Goal: Find specific page/section: Find specific page/section

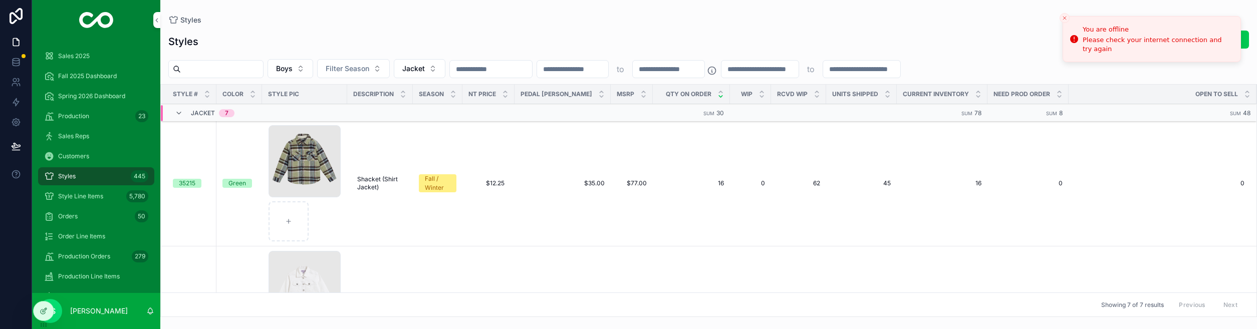
scroll to position [164, 0]
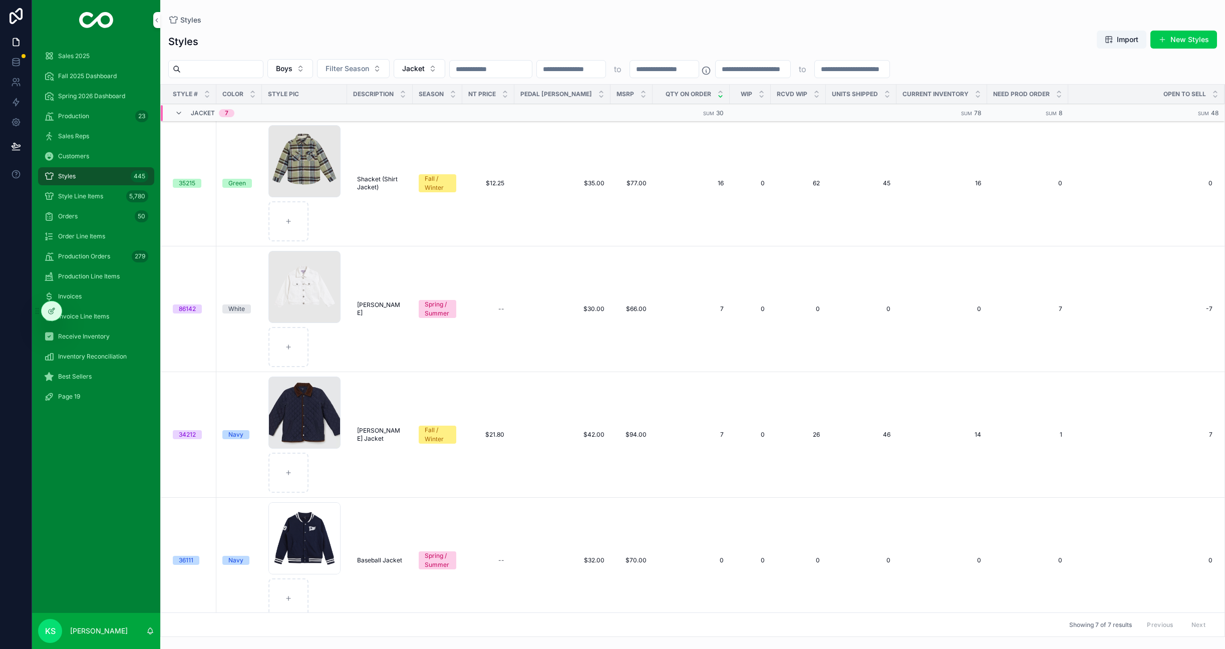
click at [75, 76] on span "Fall 2025 Dashboard" at bounding box center [87, 76] width 59 height 8
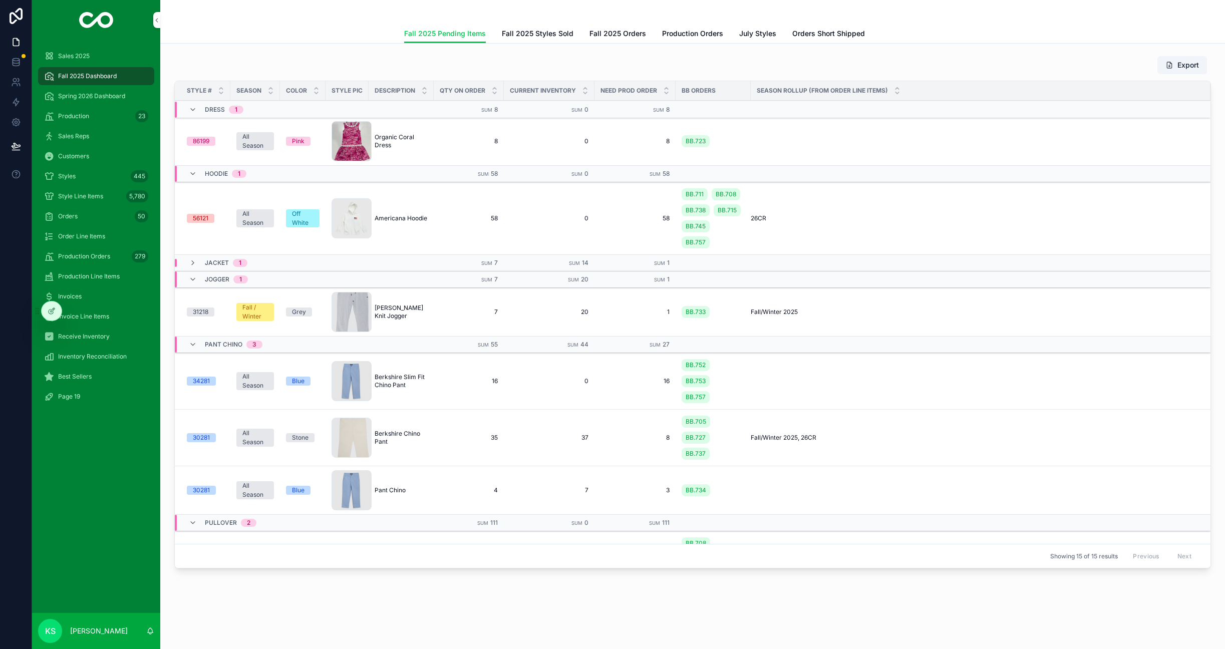
click at [618, 37] on span "Fall 2025 Orders" at bounding box center [618, 34] width 57 height 10
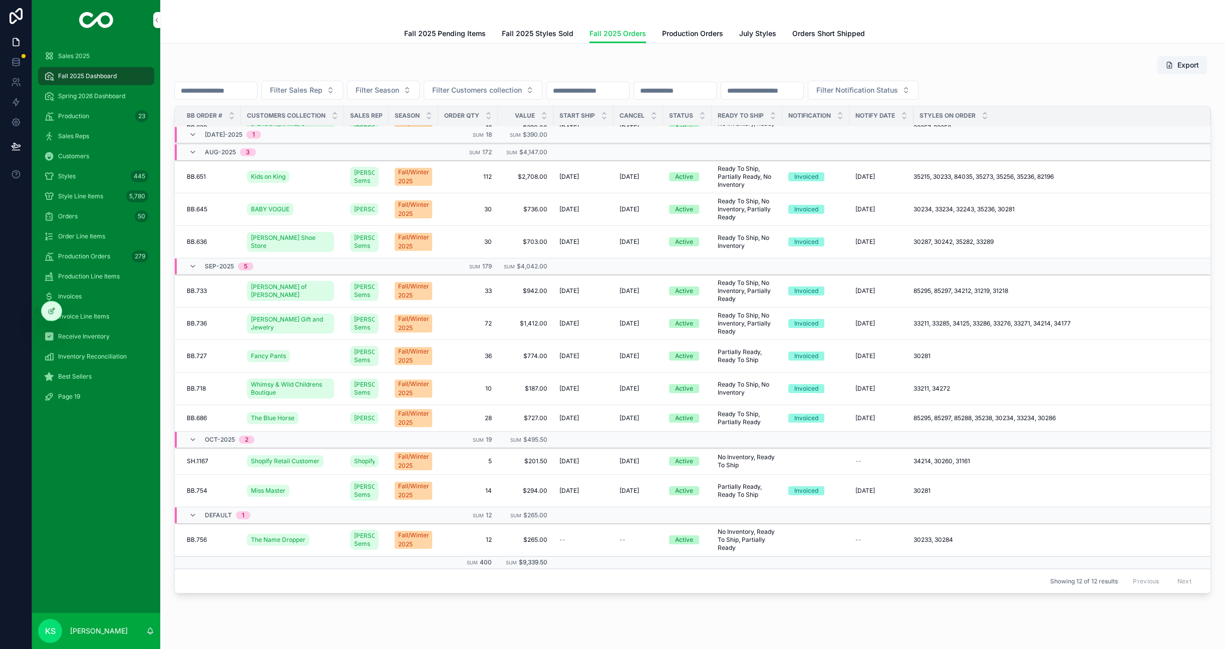
scroll to position [36, 0]
click at [191, 135] on icon "scrollable content" at bounding box center [193, 135] width 8 height 8
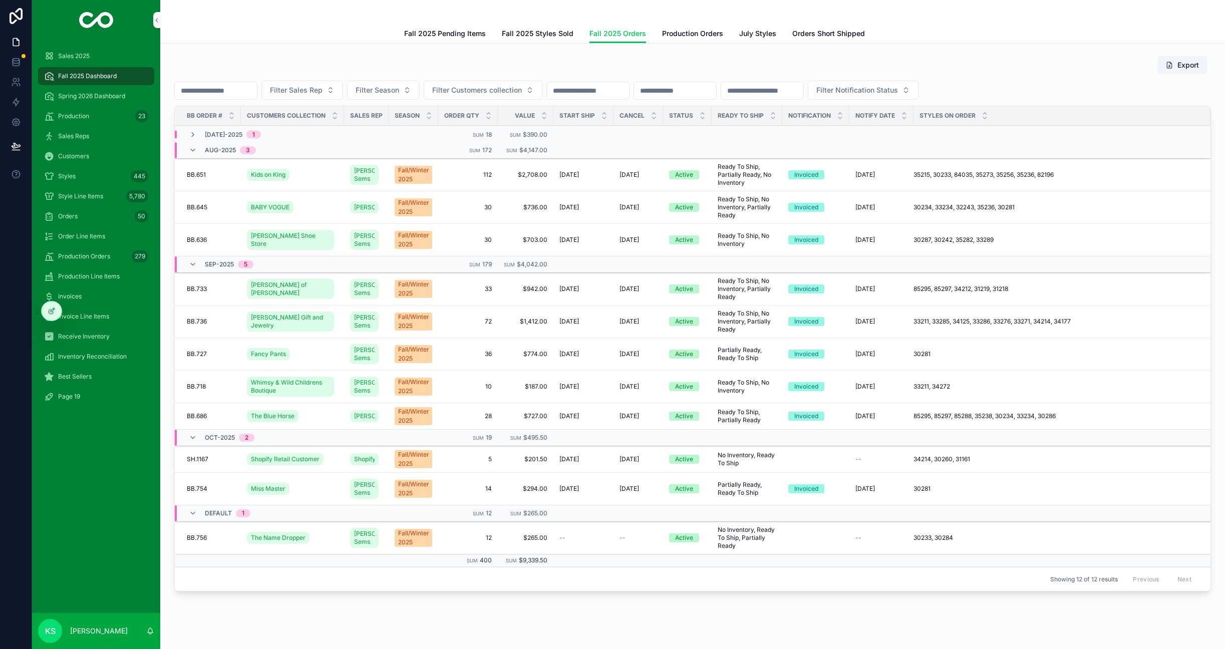
scroll to position [4, 0]
click at [191, 135] on icon "scrollable content" at bounding box center [193, 135] width 8 height 8
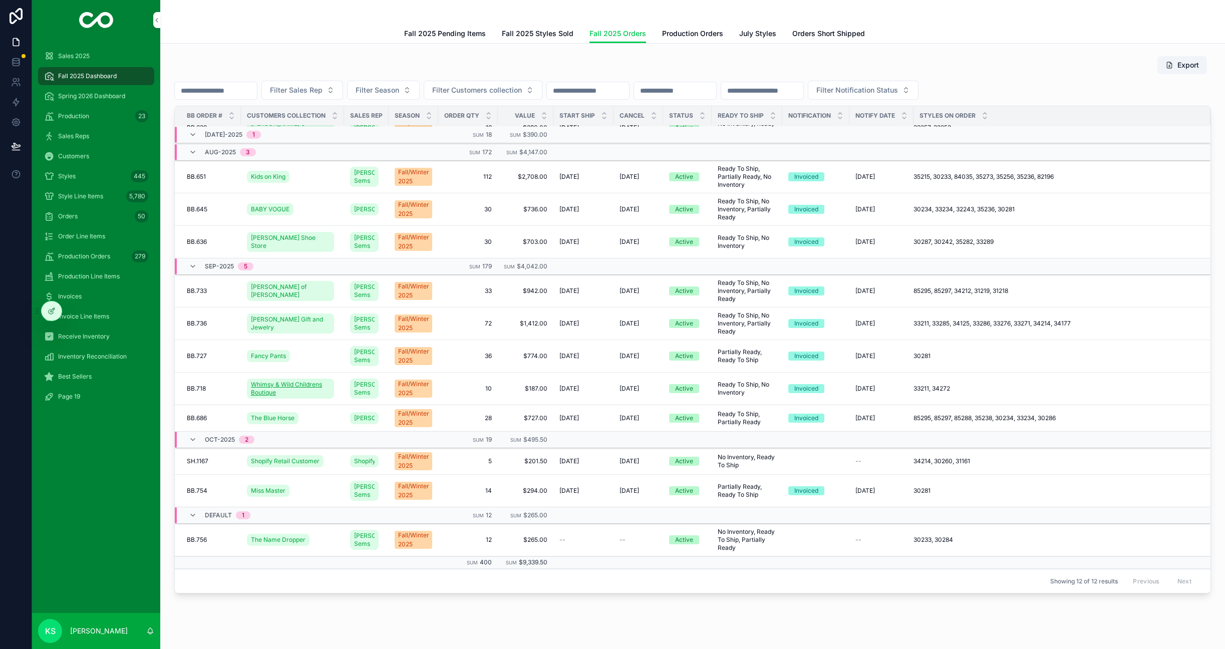
scroll to position [37, 0]
click at [200, 542] on span "BB.756" at bounding box center [197, 540] width 20 height 8
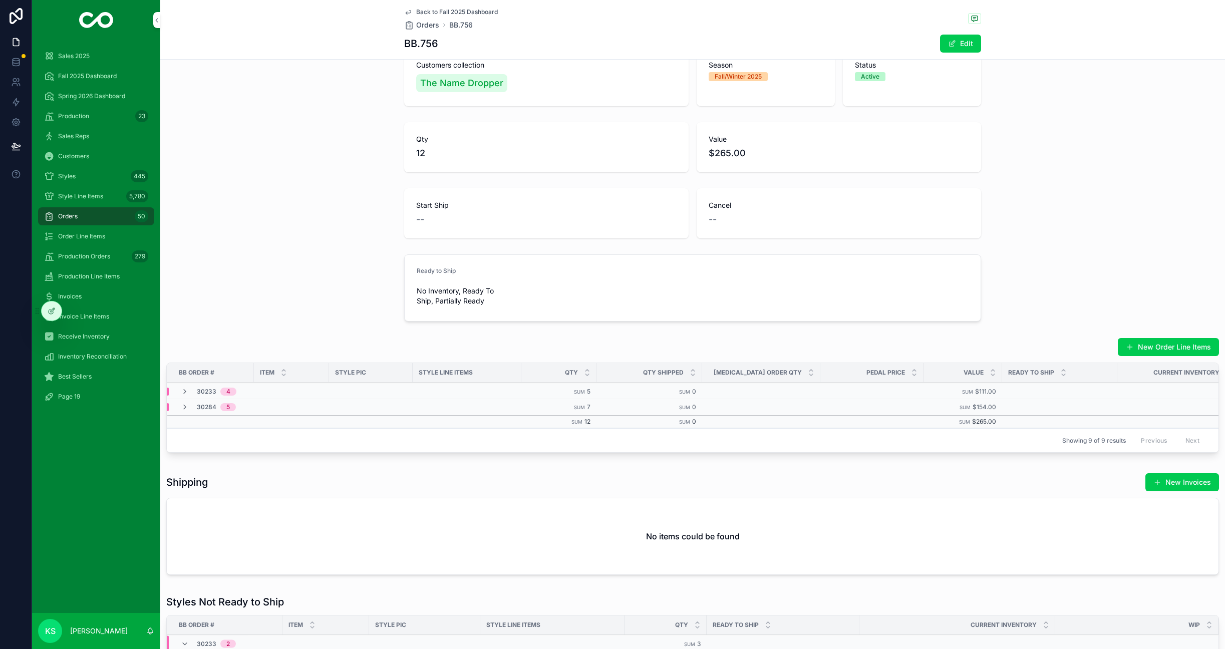
scroll to position [66, 0]
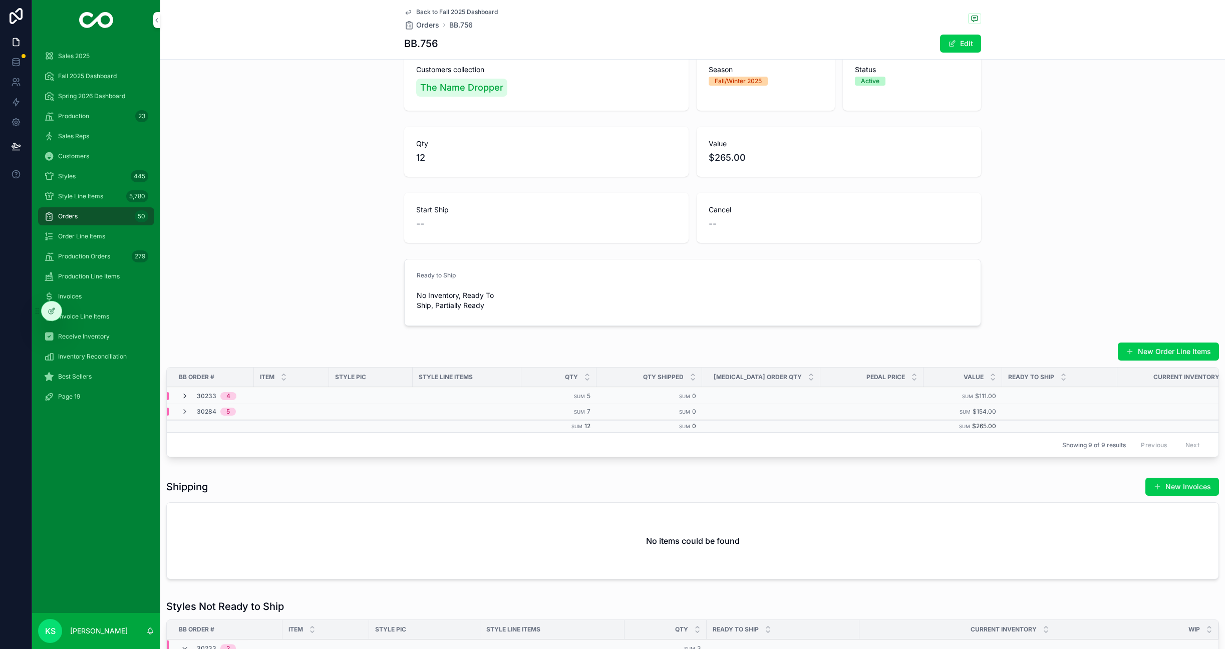
click at [183, 395] on icon "scrollable content" at bounding box center [185, 396] width 8 height 8
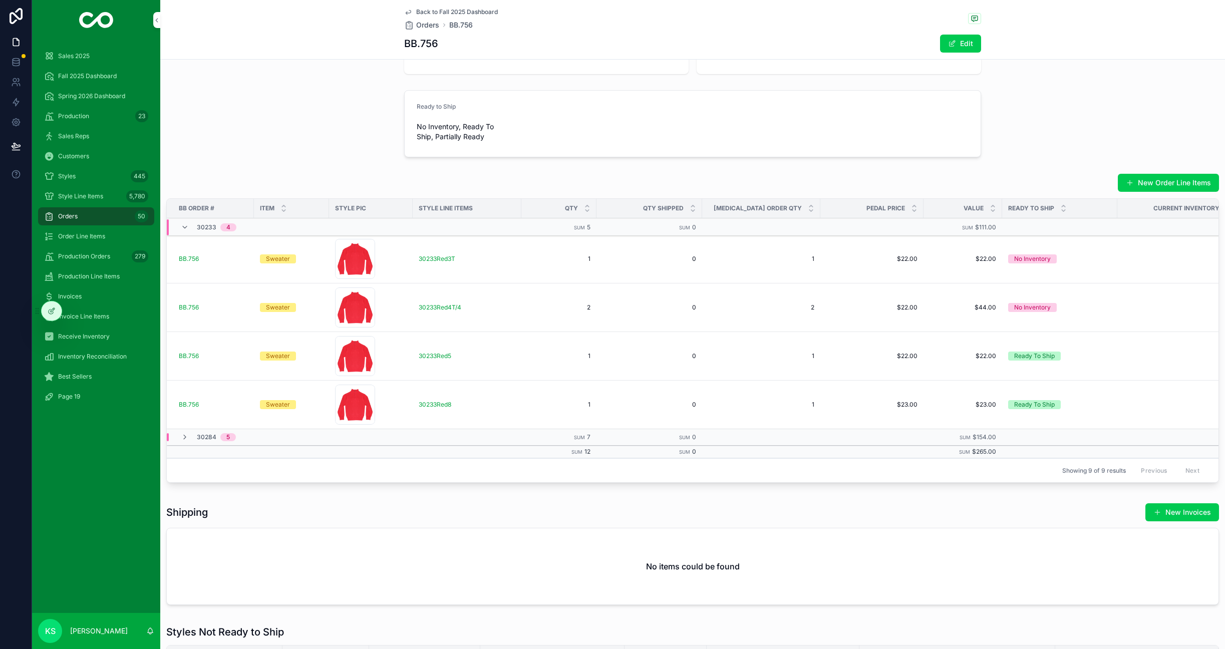
scroll to position [237, 0]
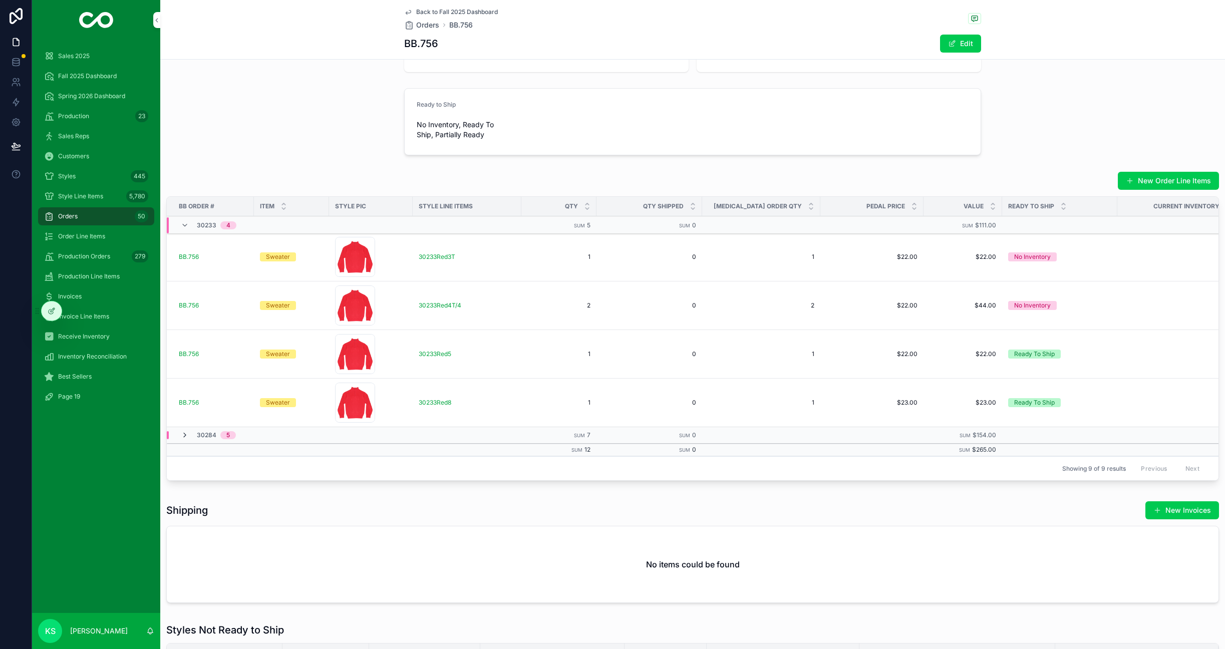
click at [181, 436] on icon "scrollable content" at bounding box center [185, 435] width 8 height 8
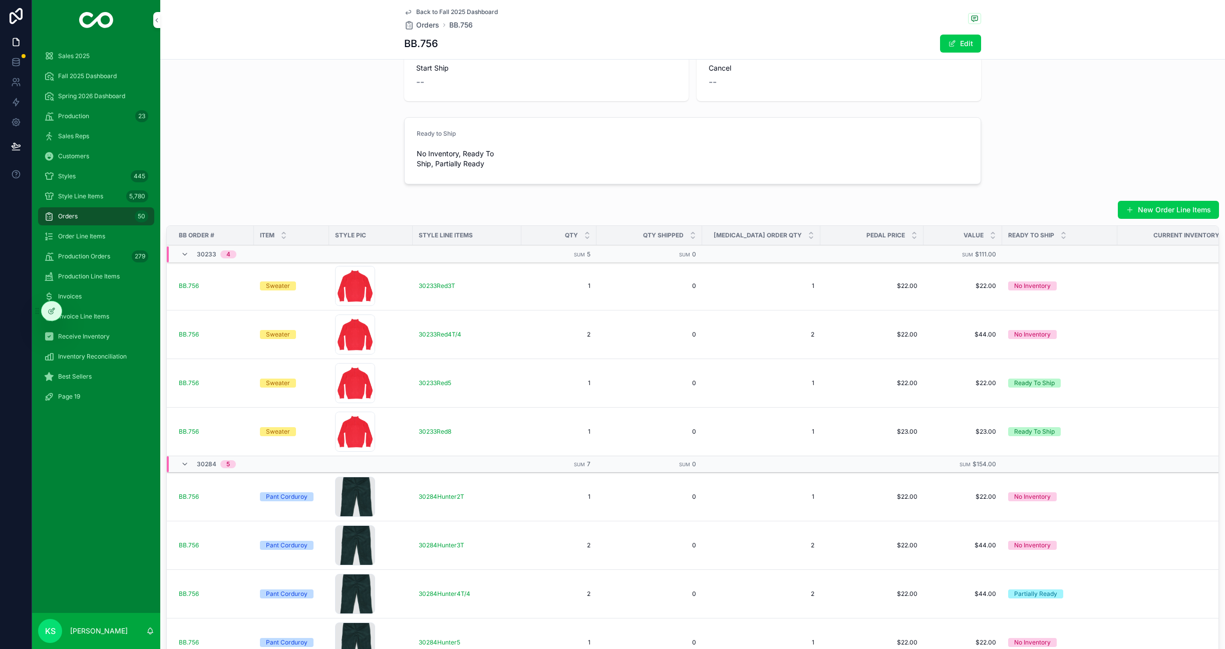
scroll to position [204, 0]
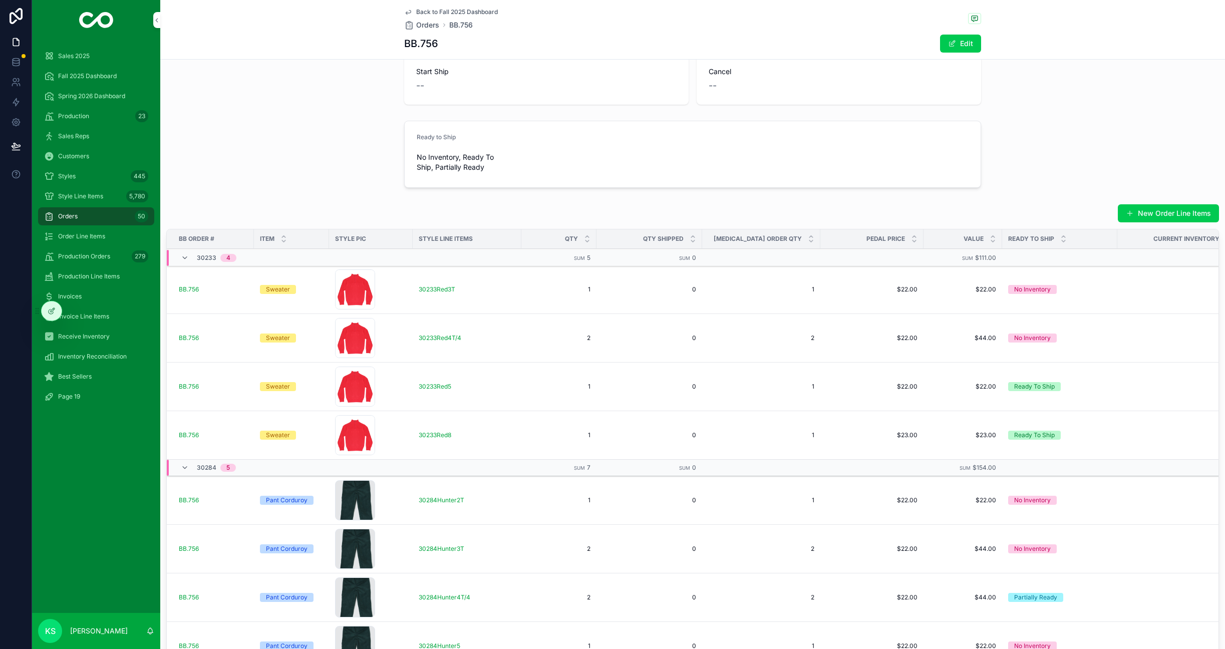
click at [67, 176] on span "Styles" at bounding box center [67, 176] width 18 height 8
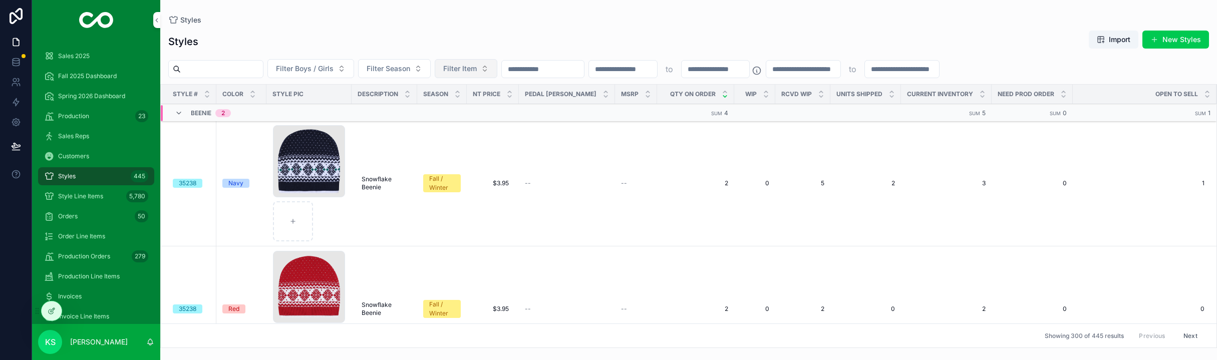
click at [497, 70] on button "Filter Item" at bounding box center [466, 68] width 63 height 19
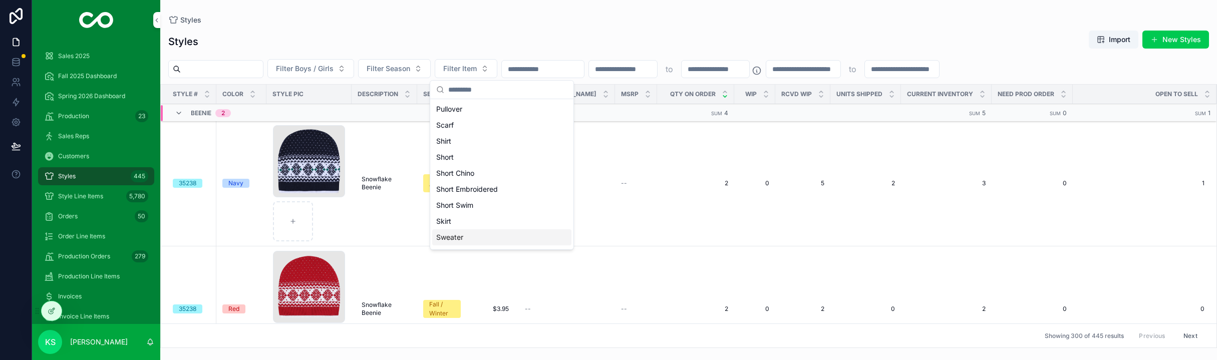
scroll to position [201, 0]
click at [518, 152] on div "Shirt" at bounding box center [501, 148] width 139 height 16
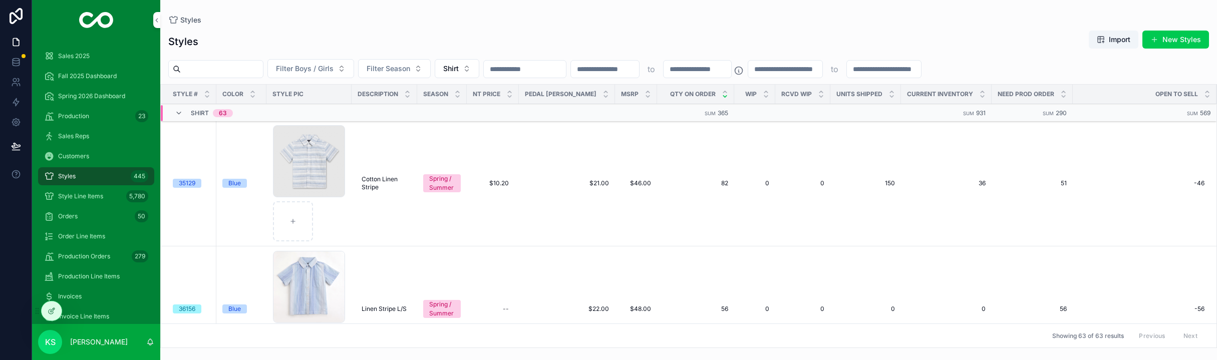
click at [258, 70] on input "scrollable content" at bounding box center [222, 69] width 82 height 14
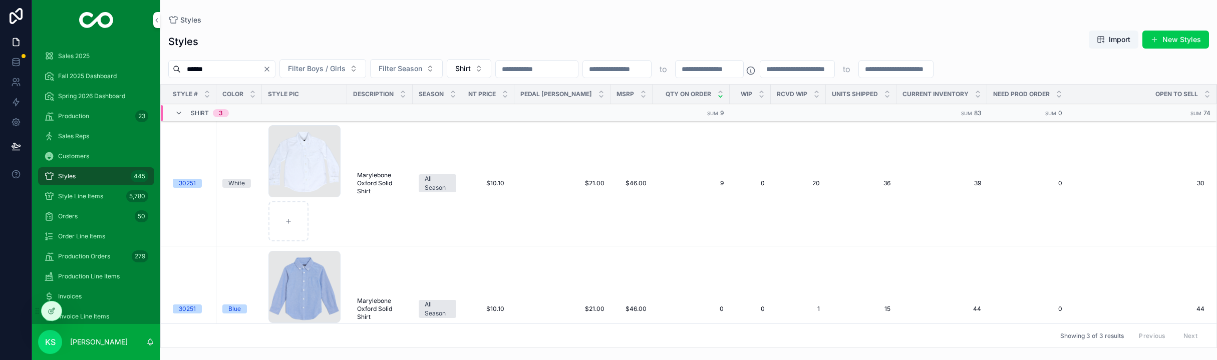
type input "******"
click at [271, 69] on icon "Clear" at bounding box center [267, 69] width 8 height 8
click at [234, 69] on input "scrollable content" at bounding box center [222, 69] width 82 height 14
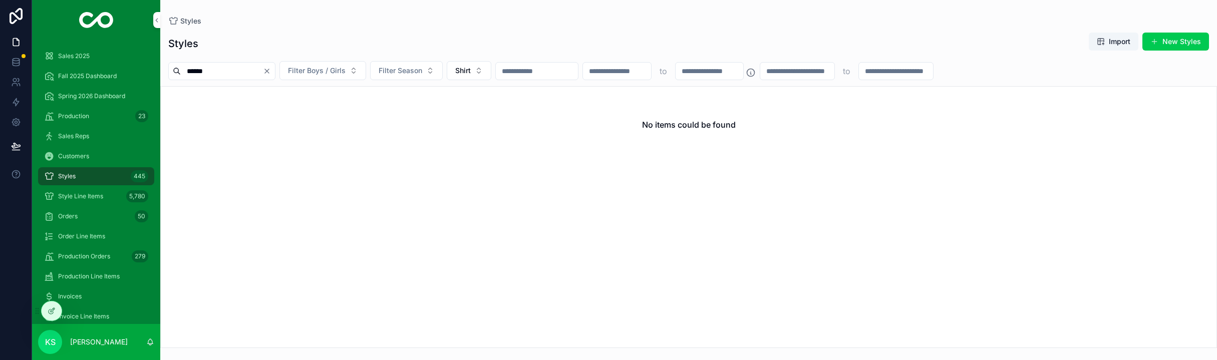
type input "*******"
click at [271, 72] on icon "Clear" at bounding box center [267, 71] width 8 height 8
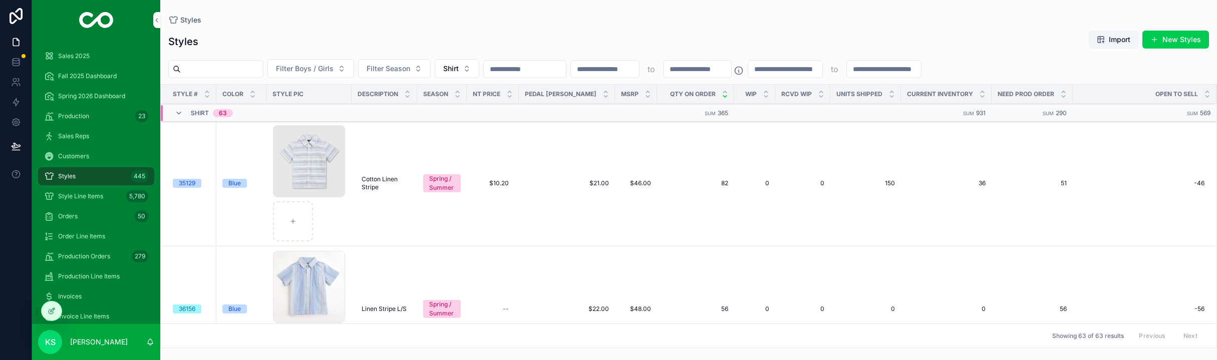
click at [237, 74] on input "scrollable content" at bounding box center [222, 69] width 82 height 14
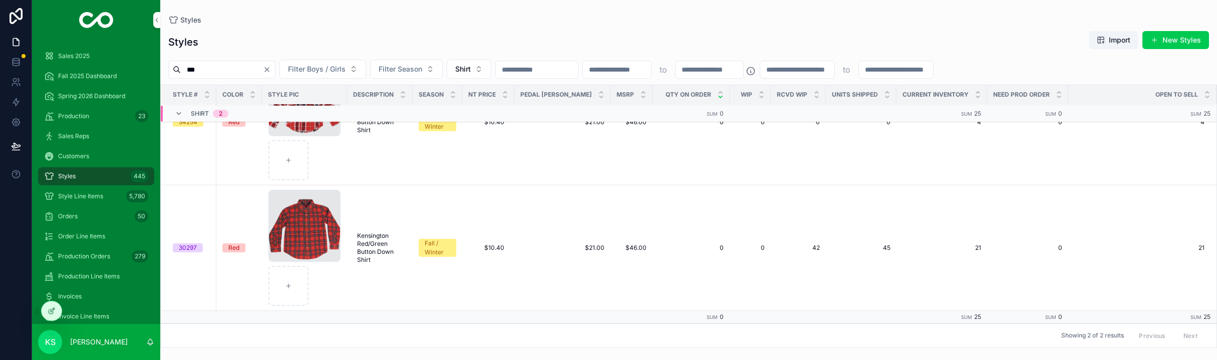
type input "***"
click at [271, 70] on icon "Clear" at bounding box center [267, 70] width 8 height 8
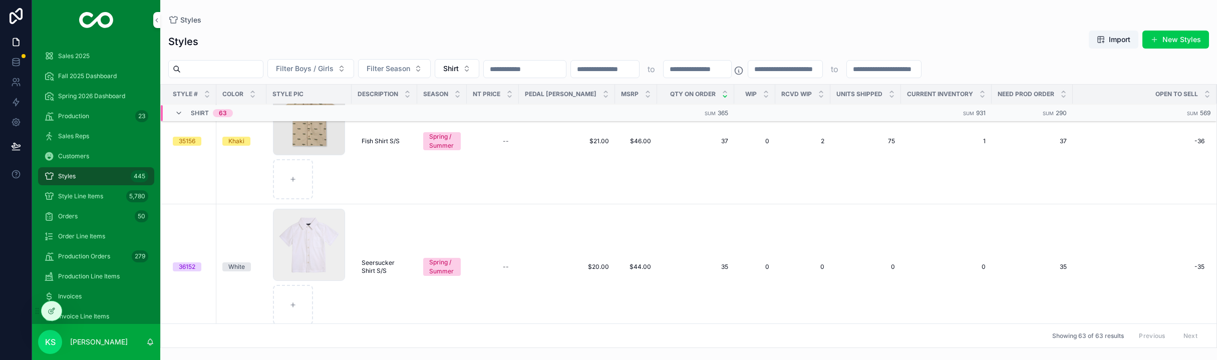
scroll to position [514, 0]
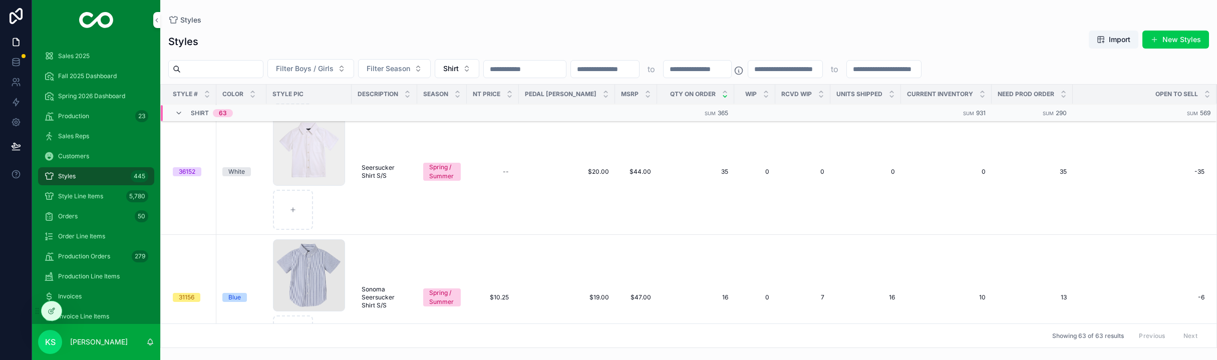
click at [244, 67] on input "scrollable content" at bounding box center [222, 69] width 82 height 14
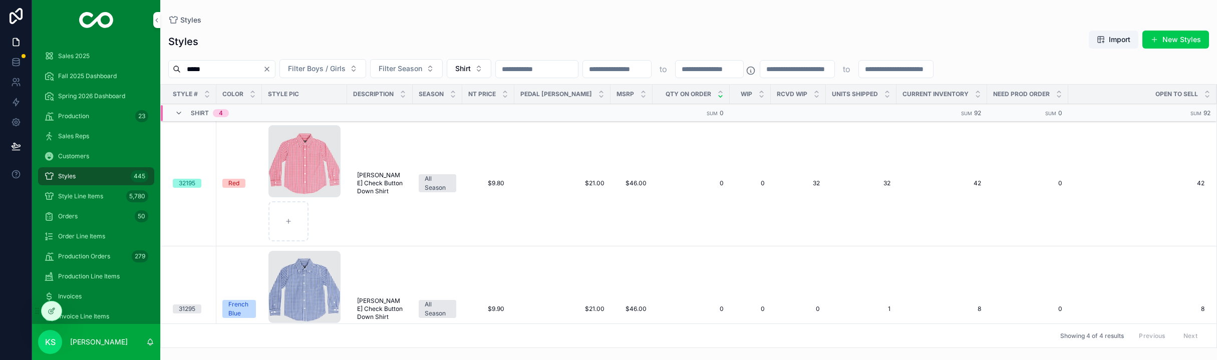
type input "*****"
click at [275, 71] on button "Clear" at bounding box center [269, 69] width 12 height 8
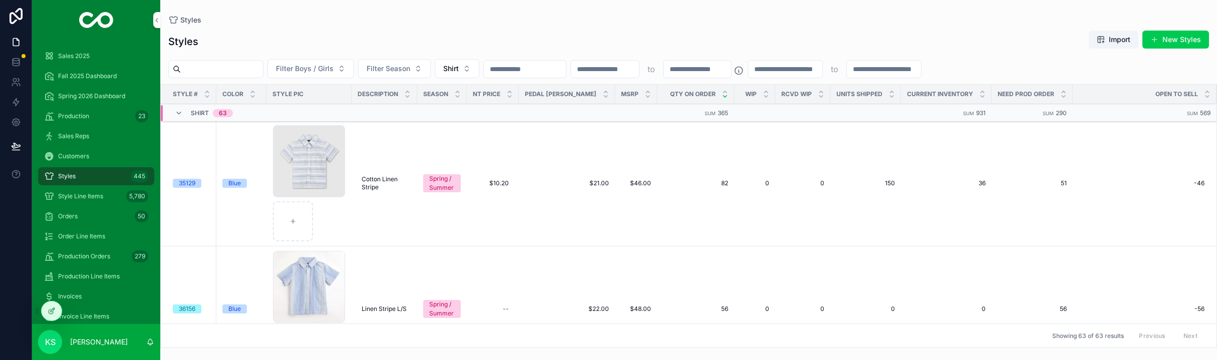
click at [242, 69] on input "scrollable content" at bounding box center [222, 69] width 82 height 14
type input "******"
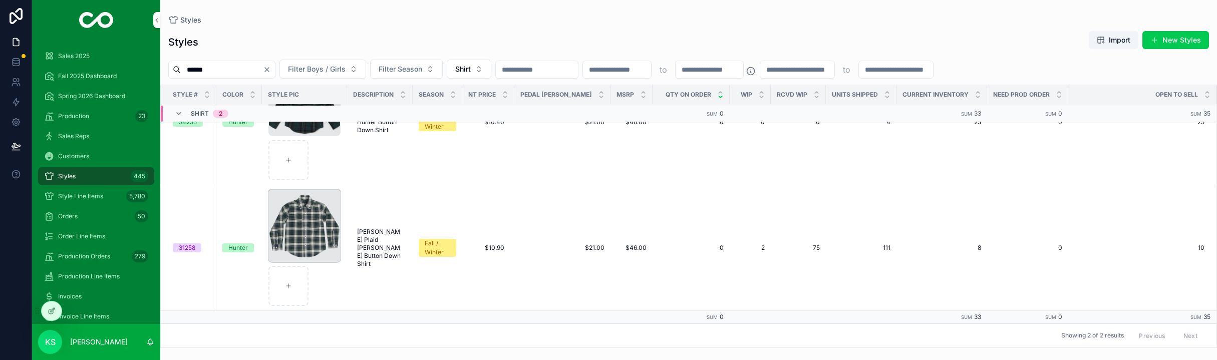
scroll to position [62, 0]
